Goal: Task Accomplishment & Management: Manage account settings

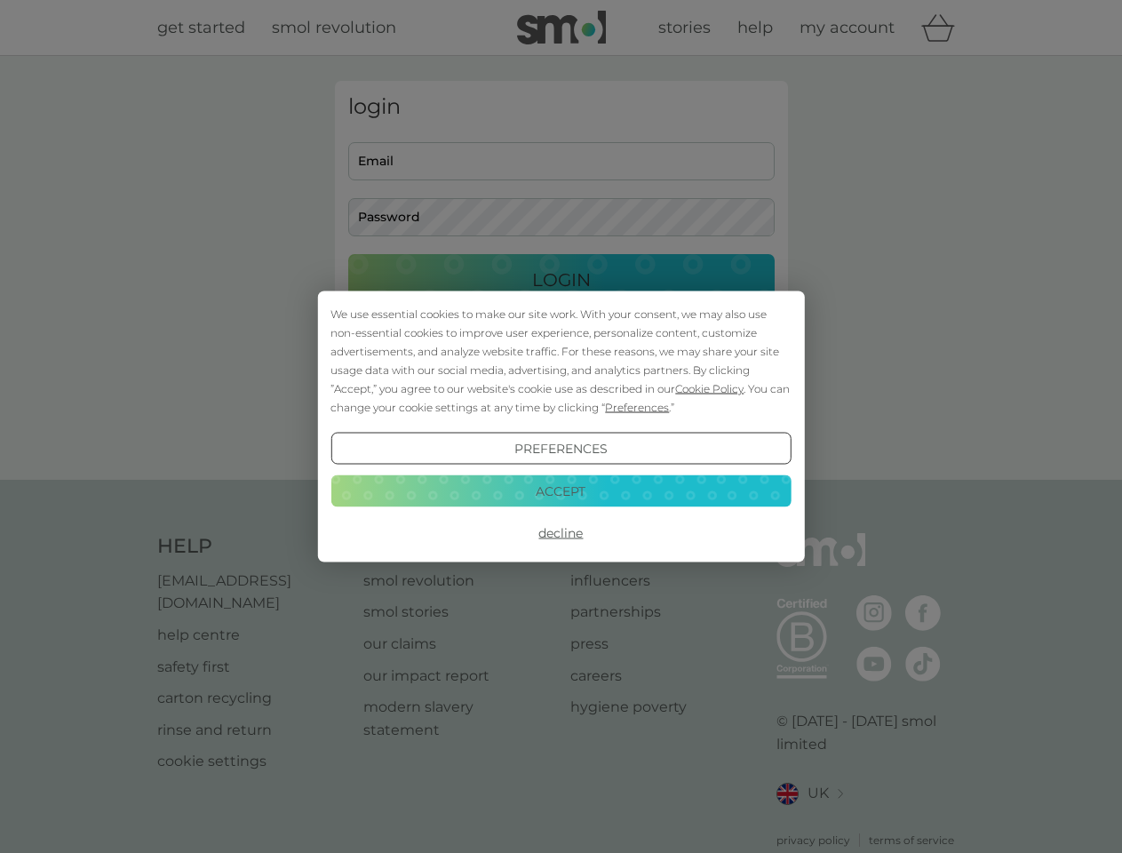
click at [710, 388] on span "Cookie Policy" at bounding box center [709, 388] width 68 height 13
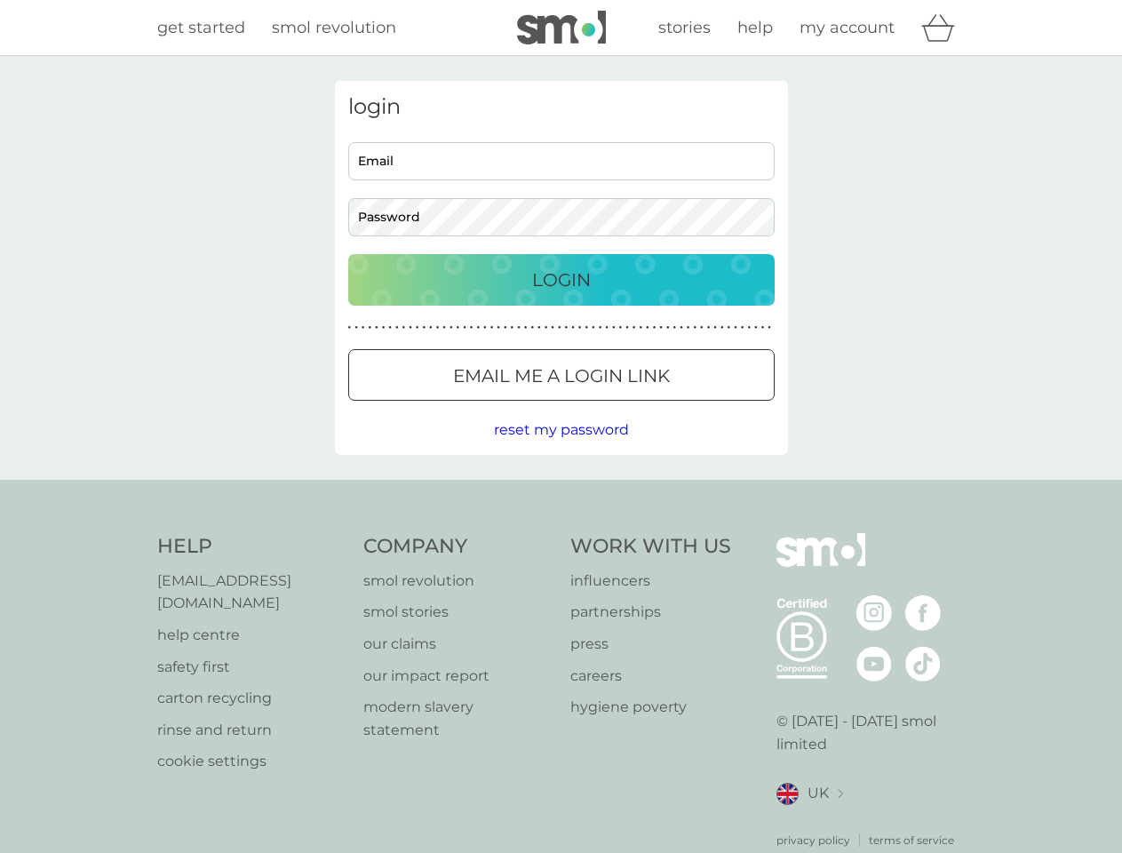
click at [635, 407] on div "login Email Password Login ● ● ● ● ● ● ● ● ● ● ● ● ● ● ● ● ● ● ● ● ● ● ● ● ● ● …" at bounding box center [561, 268] width 453 height 374
click at [561, 449] on div "login Email Password Login ● ● ● ● ● ● ● ● ● ● ● ● ● ● ● ● ● ● ● ● ● ● ● ● ● ● …" at bounding box center [561, 268] width 453 height 374
click at [561, 533] on div "Help [EMAIL_ADDRESS][DOMAIN_NAME] help centre safety first carton recycling rin…" at bounding box center [561, 690] width 809 height 315
click at [561, 491] on div "Help [EMAIL_ADDRESS][DOMAIN_NAME] help centre safety first carton recycling rin…" at bounding box center [561, 691] width 1122 height 422
